Goal: Task Accomplishment & Management: Use online tool/utility

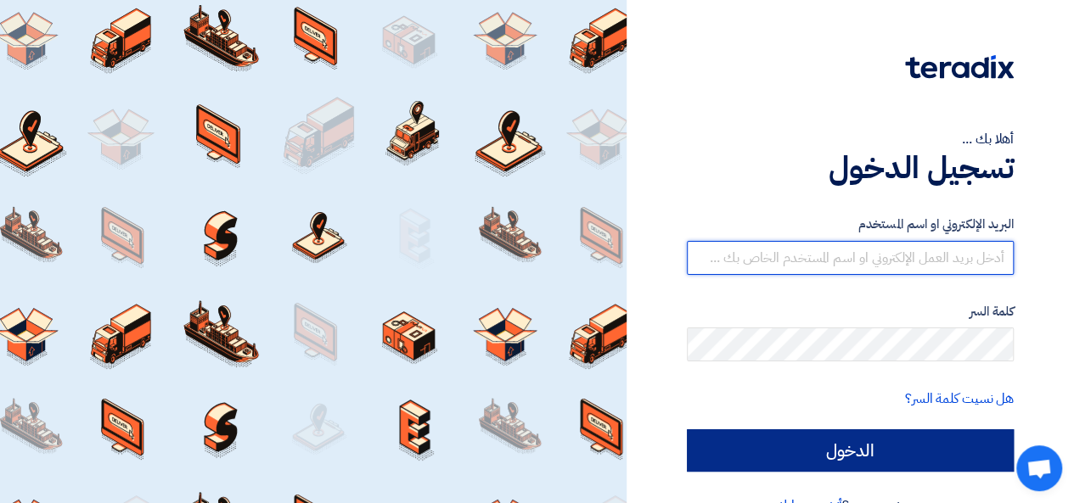
type input "[PERSON_NAME][EMAIL_ADDRESS][DOMAIN_NAME]"
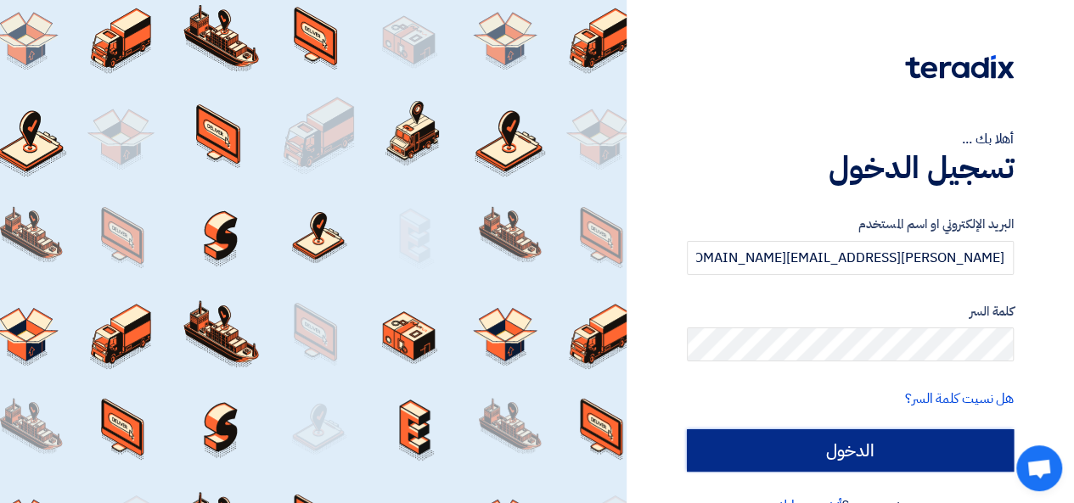
click at [738, 441] on input "الدخول" at bounding box center [850, 450] width 327 height 42
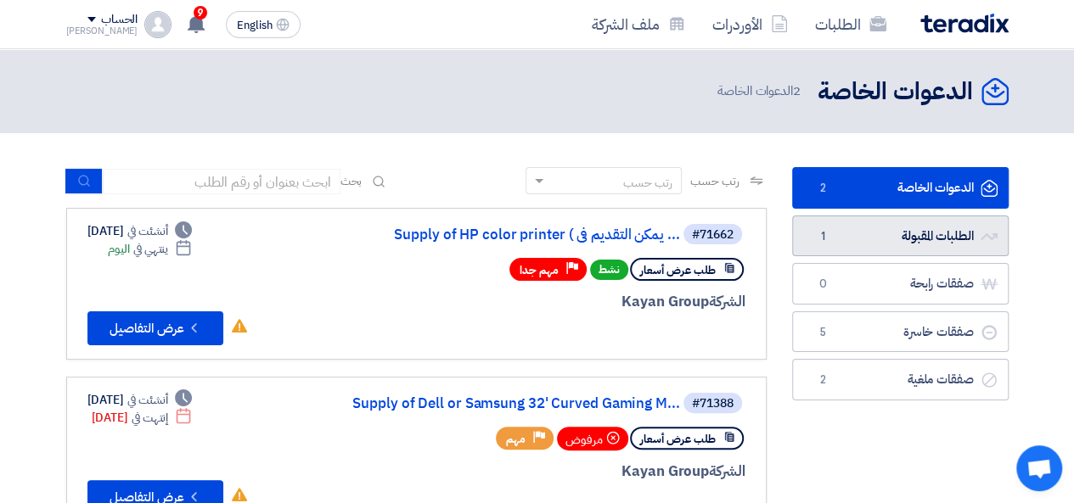
click at [847, 228] on link "الطلبات المقبولة الطلبات المقبولة 1" at bounding box center [900, 237] width 216 height 42
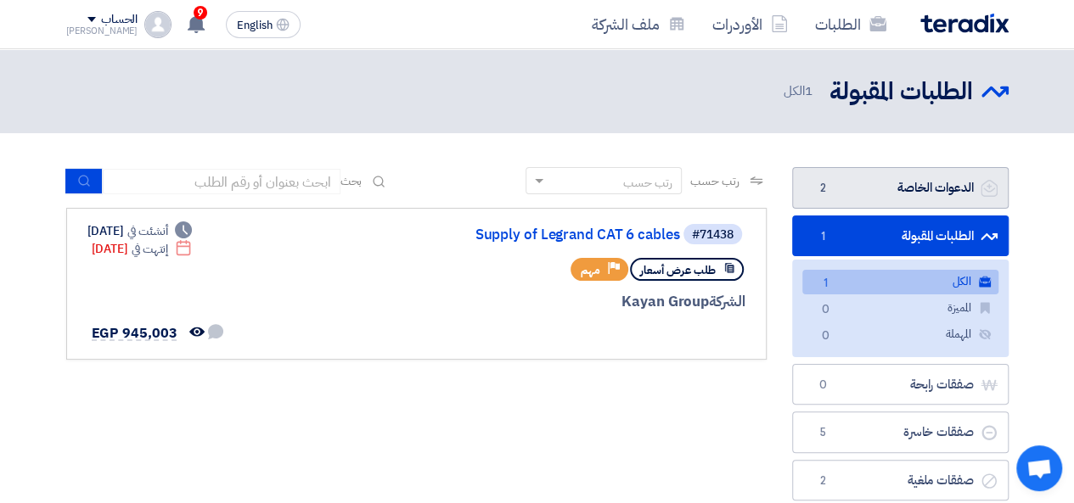
click at [884, 182] on link "الدعوات الخاصة الدعوات الخاصة 2" at bounding box center [900, 188] width 216 height 42
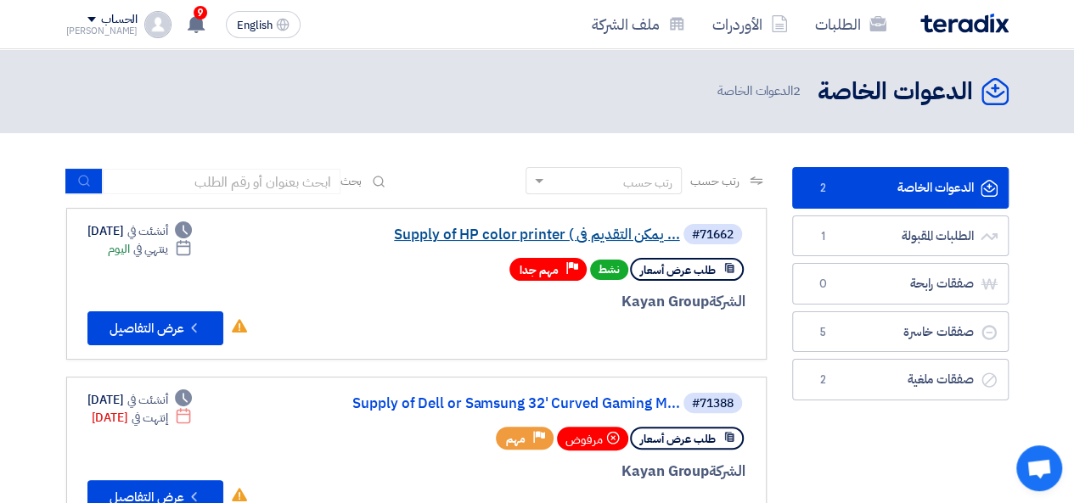
click at [481, 229] on link "Supply of HP color printer ( يمكن التقديم فى ..." at bounding box center [510, 234] width 340 height 15
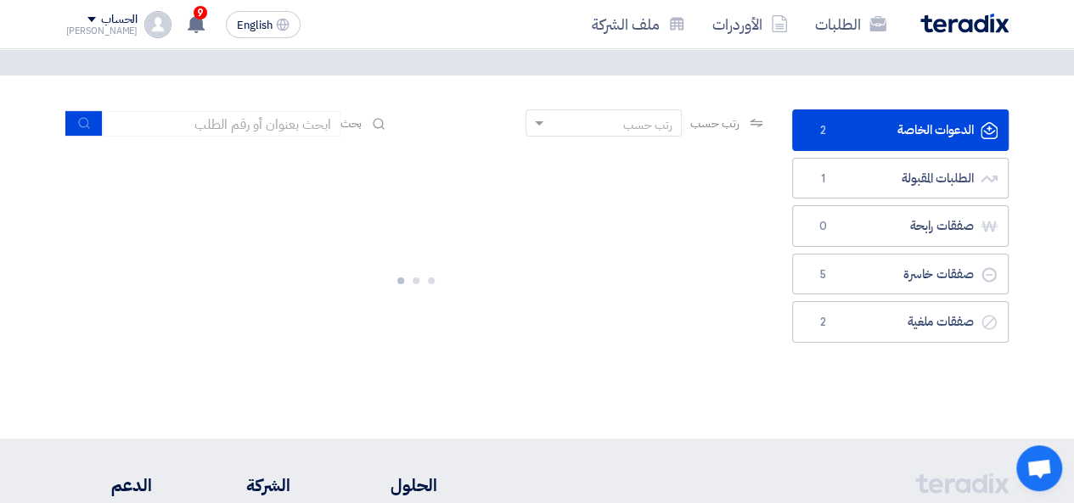
scroll to position [85, 0]
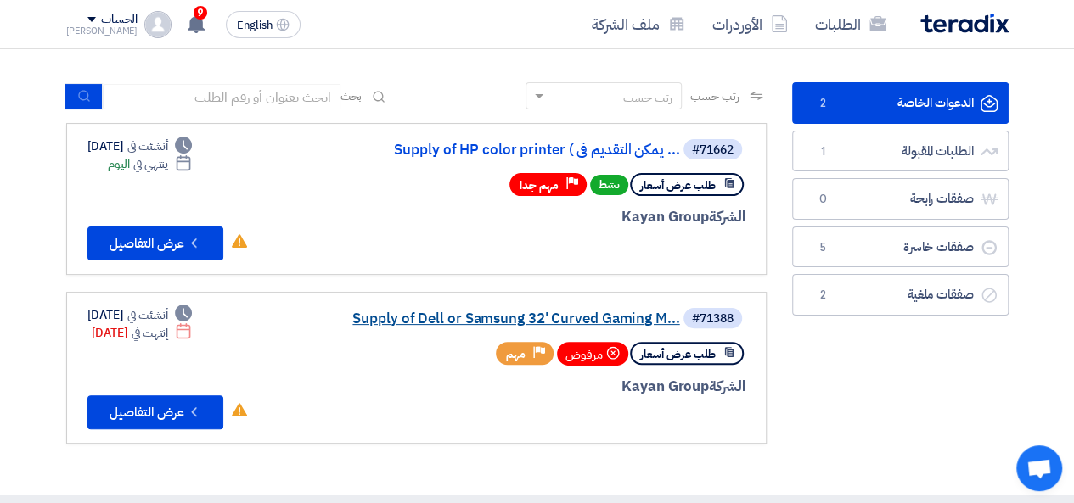
click at [545, 317] on link "Supply of Dell or Samsung 32' Curved Gaming M..." at bounding box center [510, 319] width 340 height 15
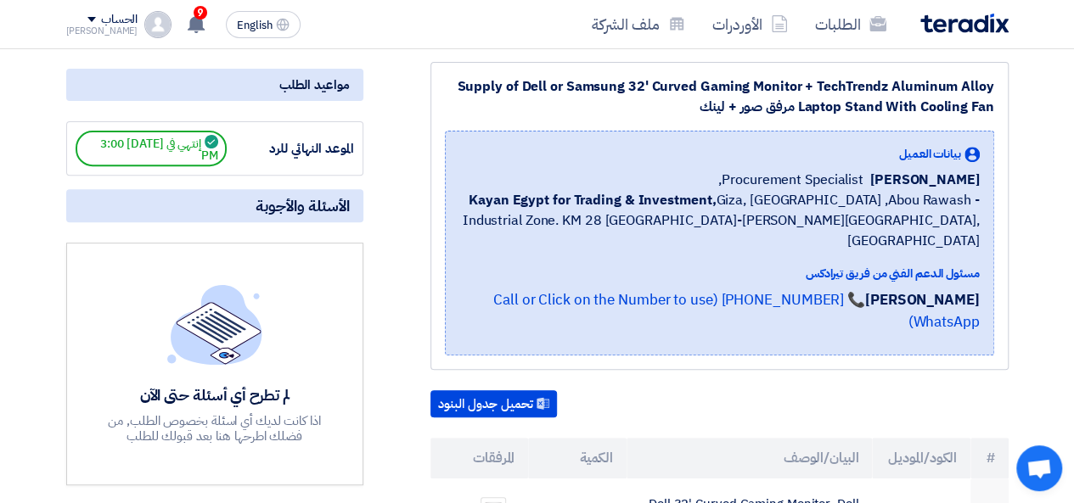
scroll to position [85, 0]
